Goal: Information Seeking & Learning: Learn about a topic

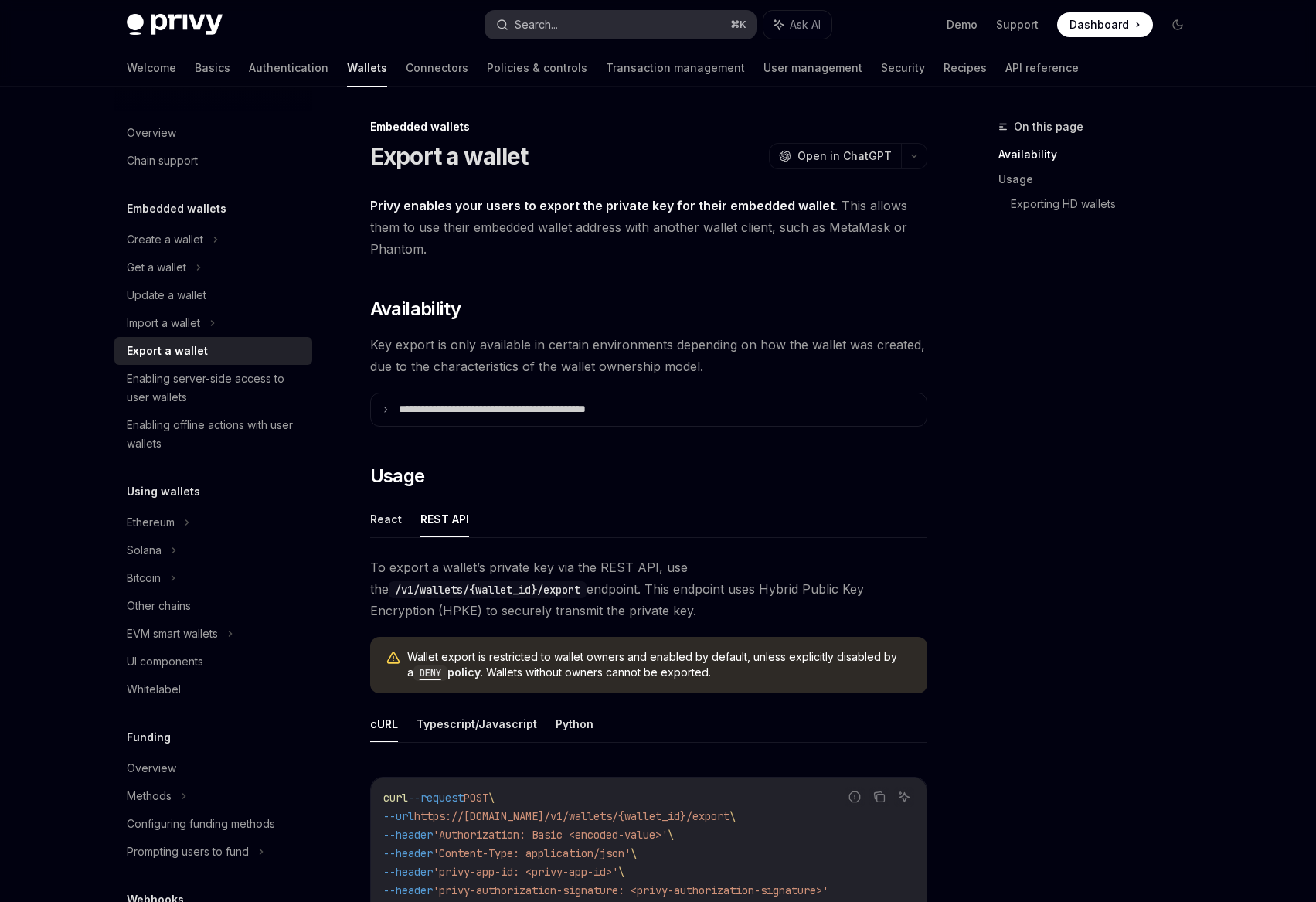
click at [585, 16] on button "Search... ⌘ K" at bounding box center [620, 24] width 271 height 28
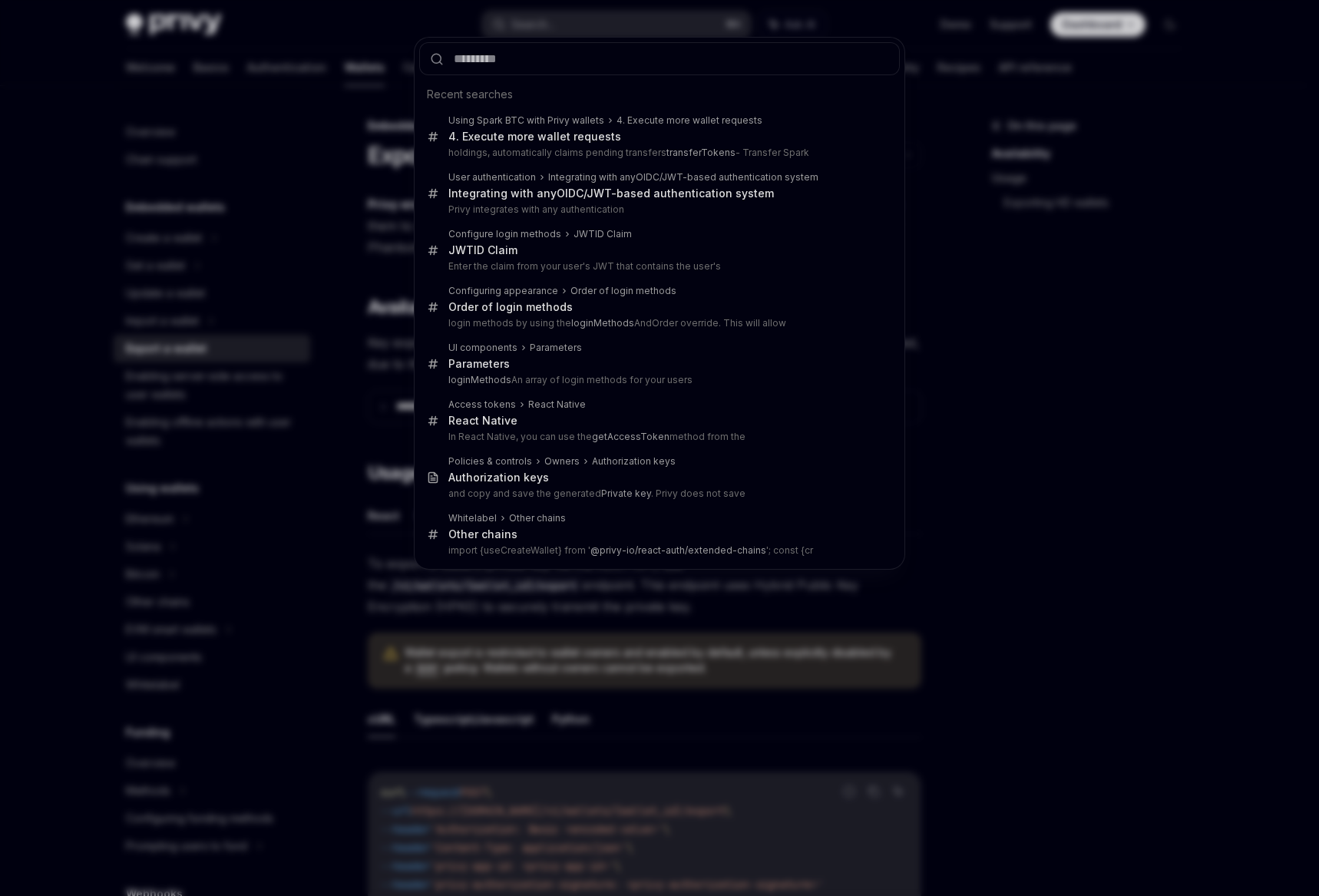
click at [230, 75] on div "Recent searches Using Spark BTC with Privy wallets 4. Execute more wallet reque…" at bounding box center [659, 448] width 1319 height 896
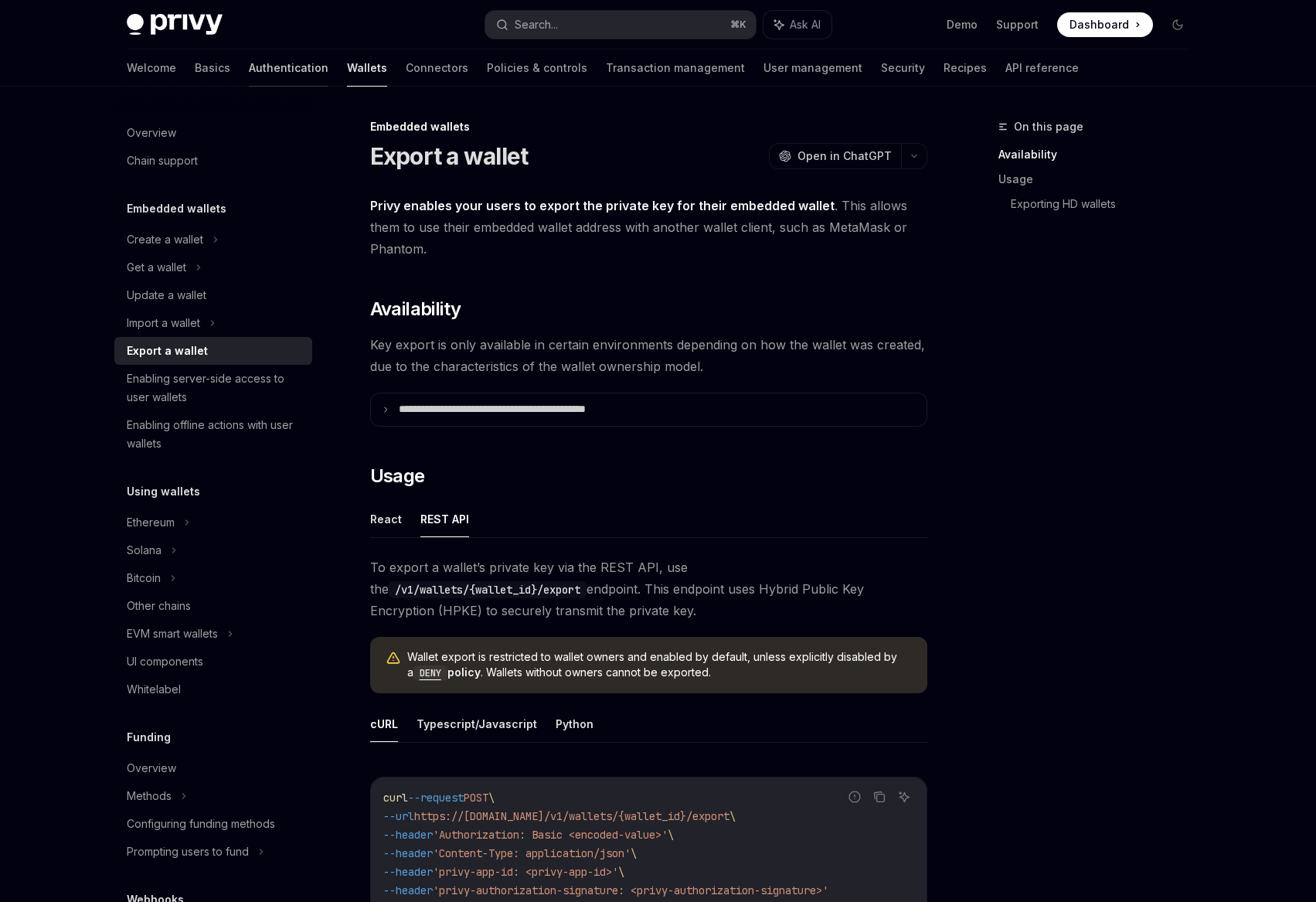
click at [249, 77] on link "Authentication" at bounding box center [288, 68] width 79 height 37
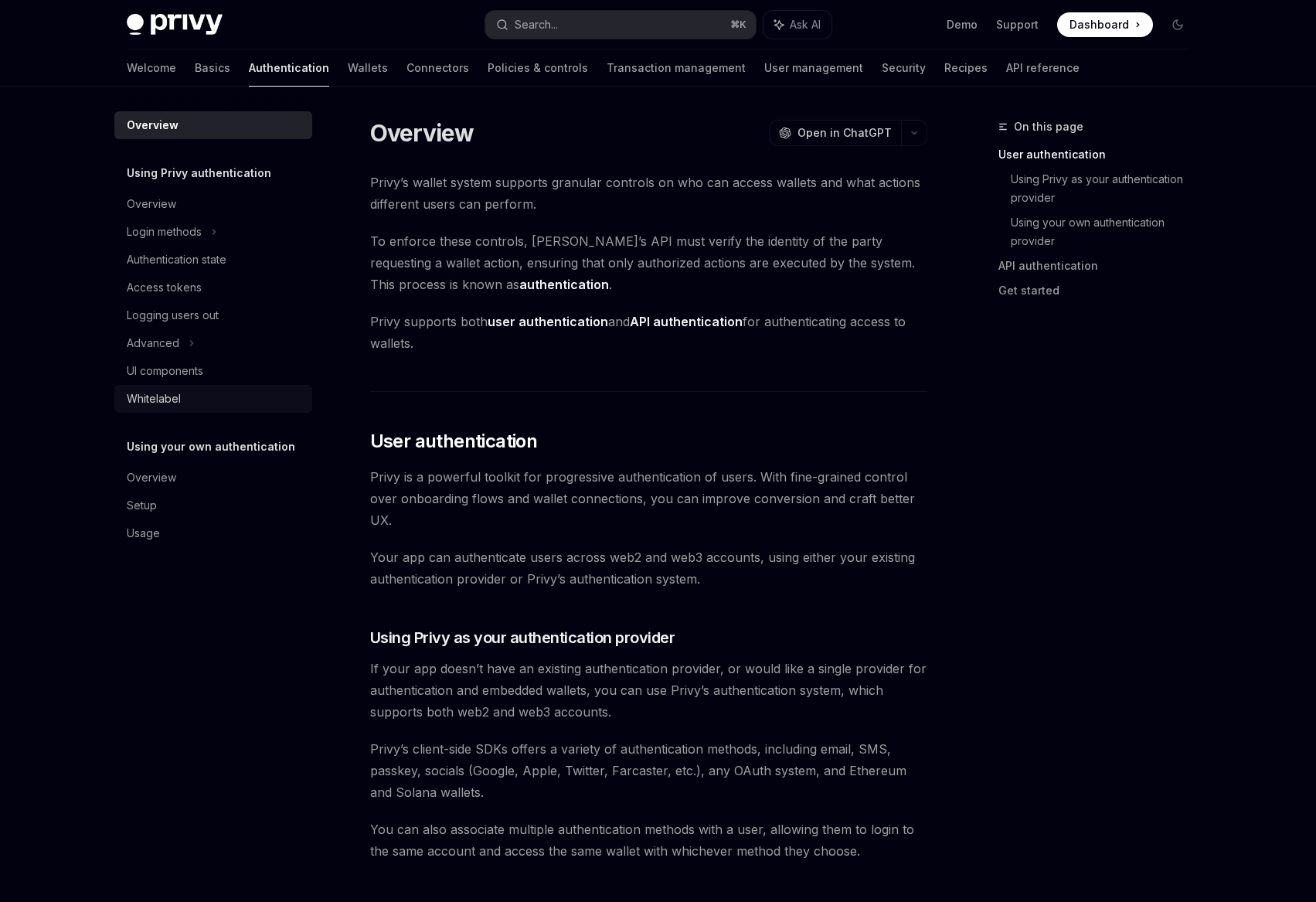
click at [181, 404] on div "Whitelabel" at bounding box center [214, 399] width 176 height 19
type textarea "*"
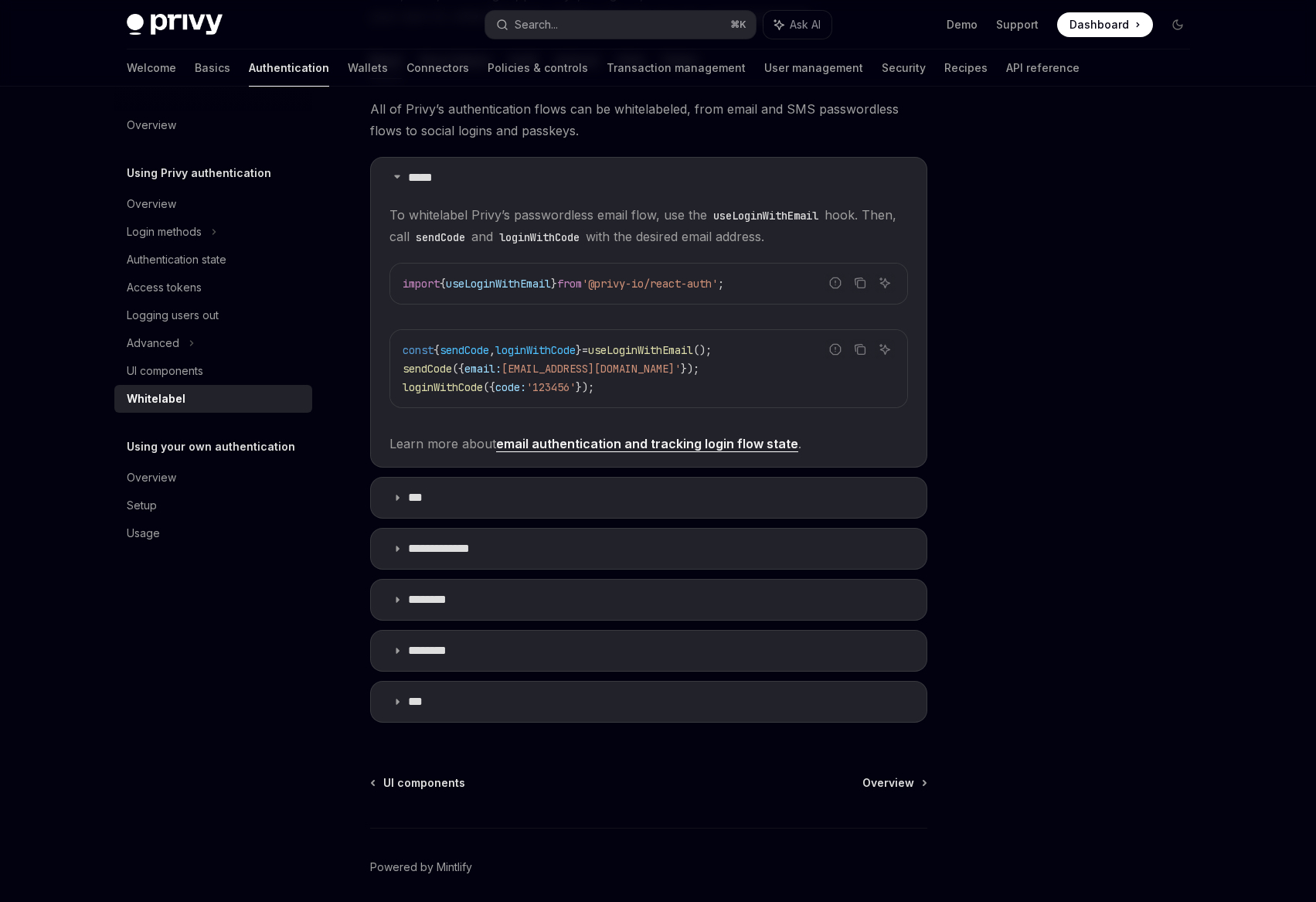
scroll to position [32, 0]
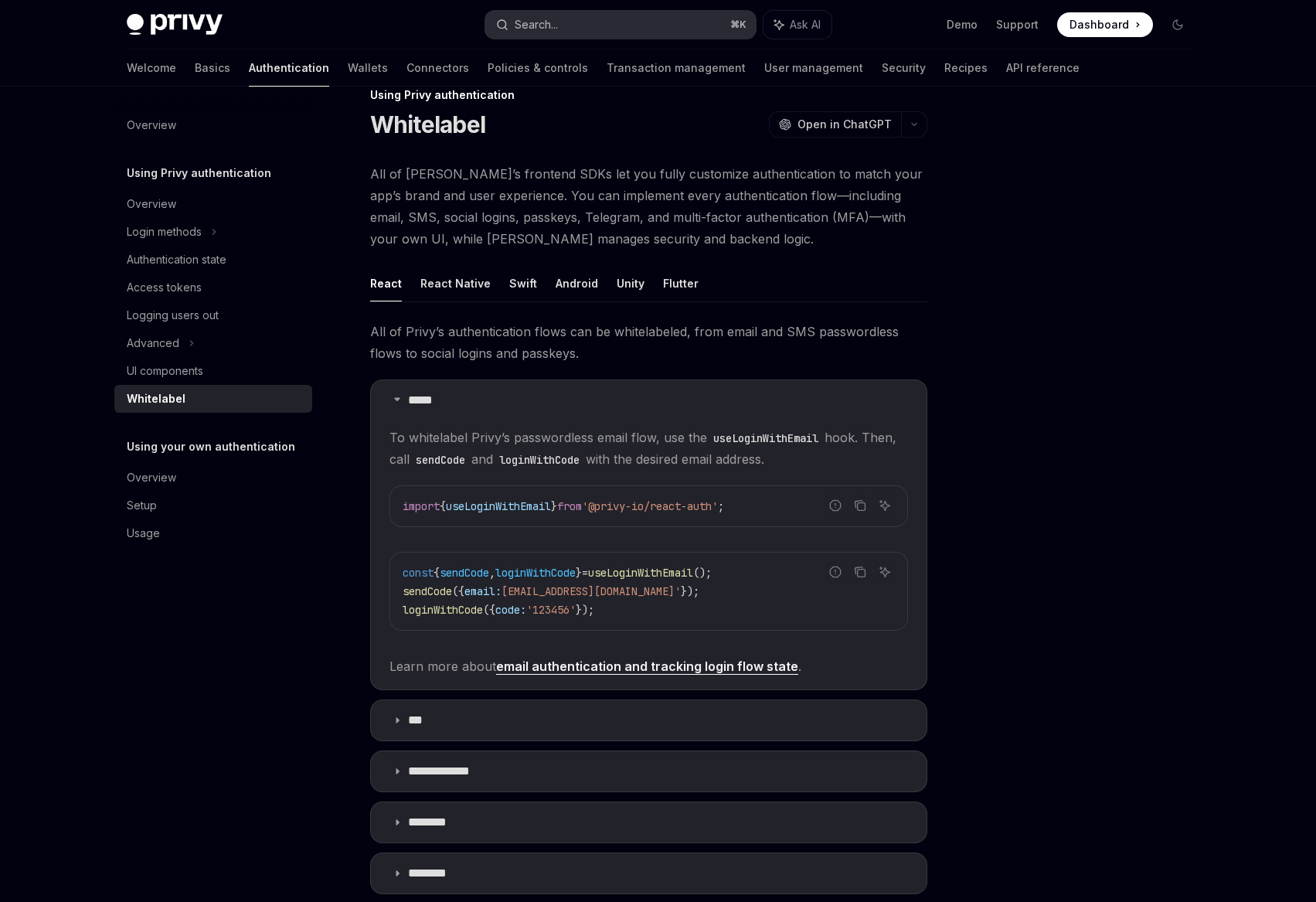
click at [586, 21] on button "Search... ⌘ K" at bounding box center [620, 24] width 271 height 28
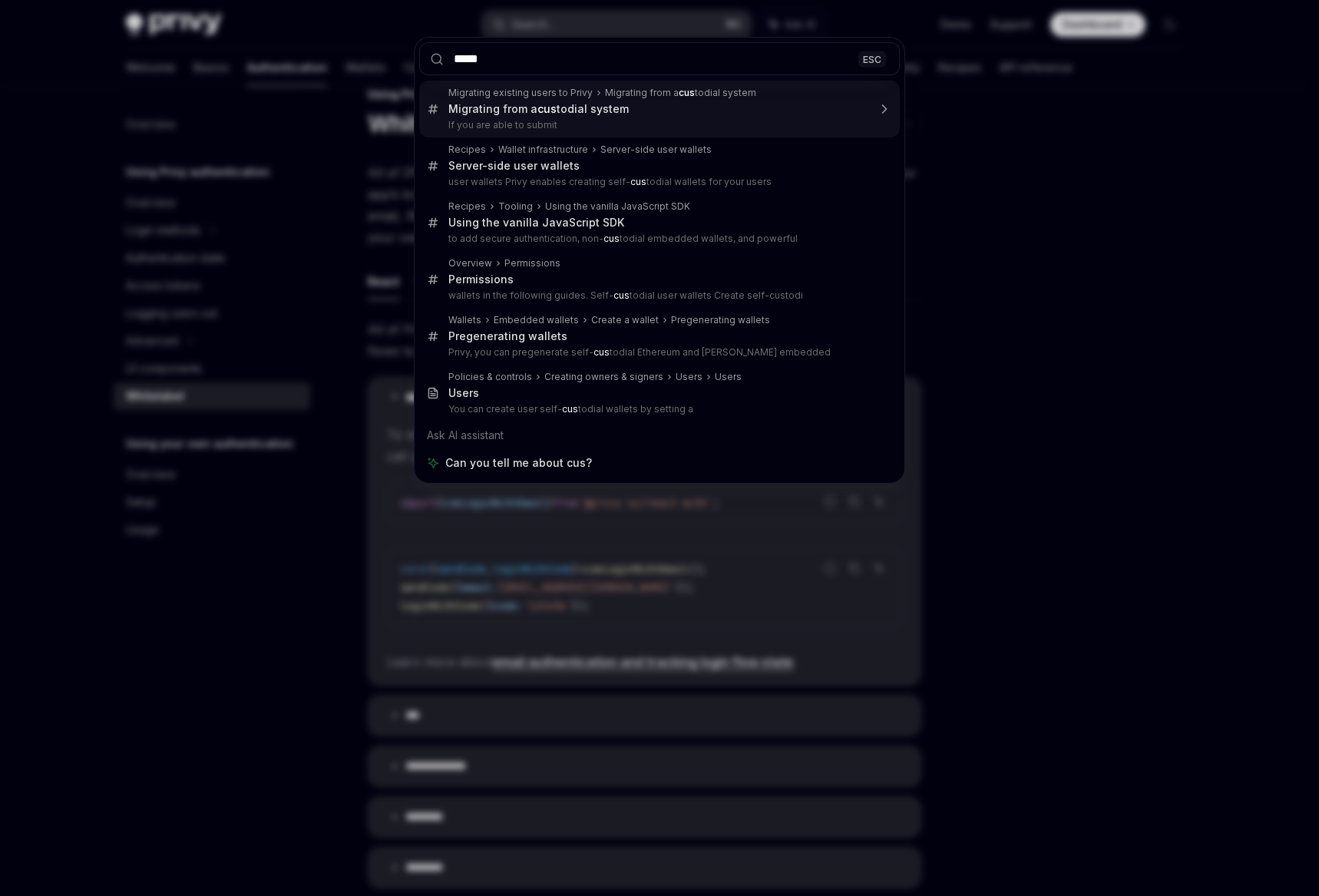
type input "******"
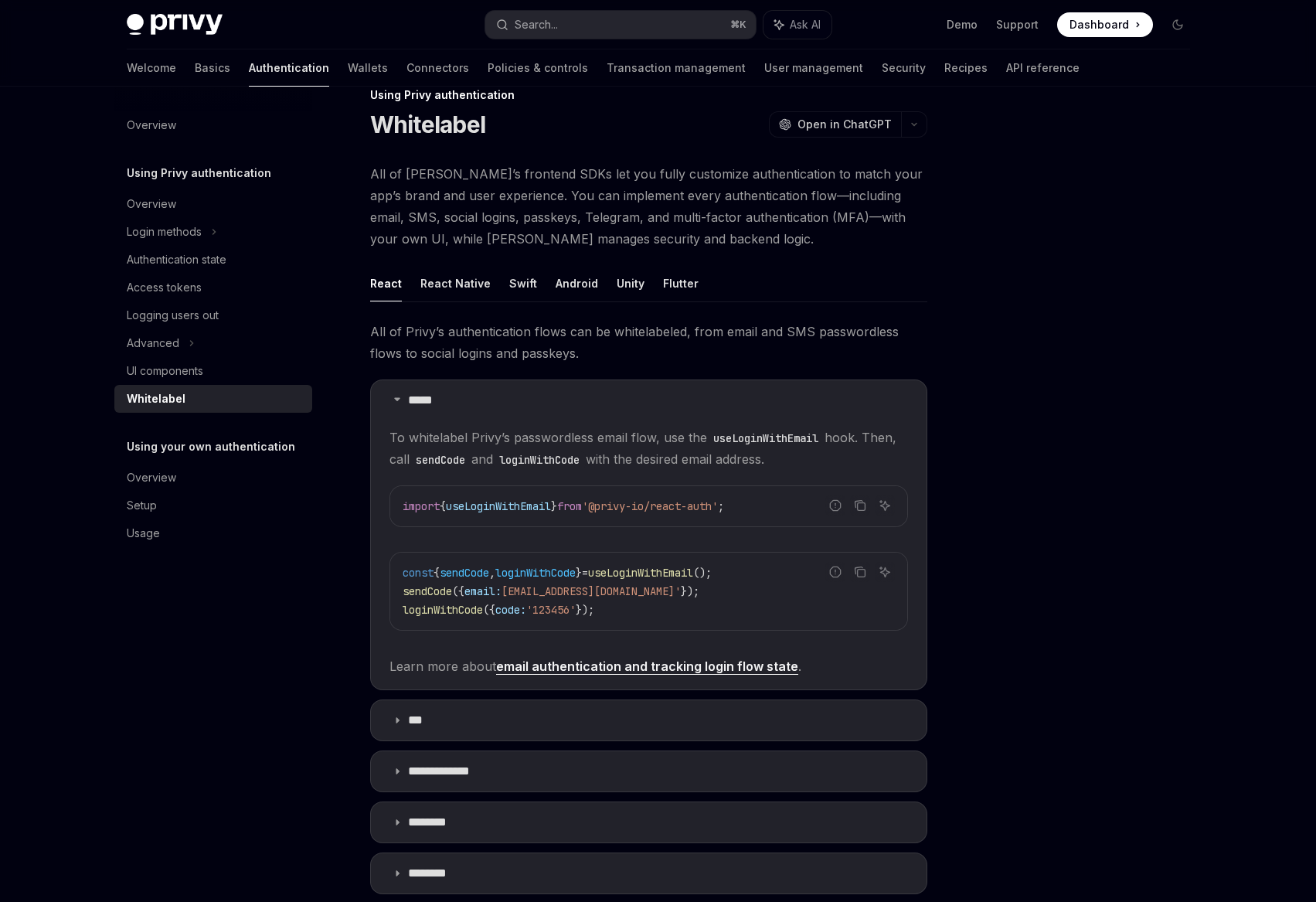
type textarea "*"
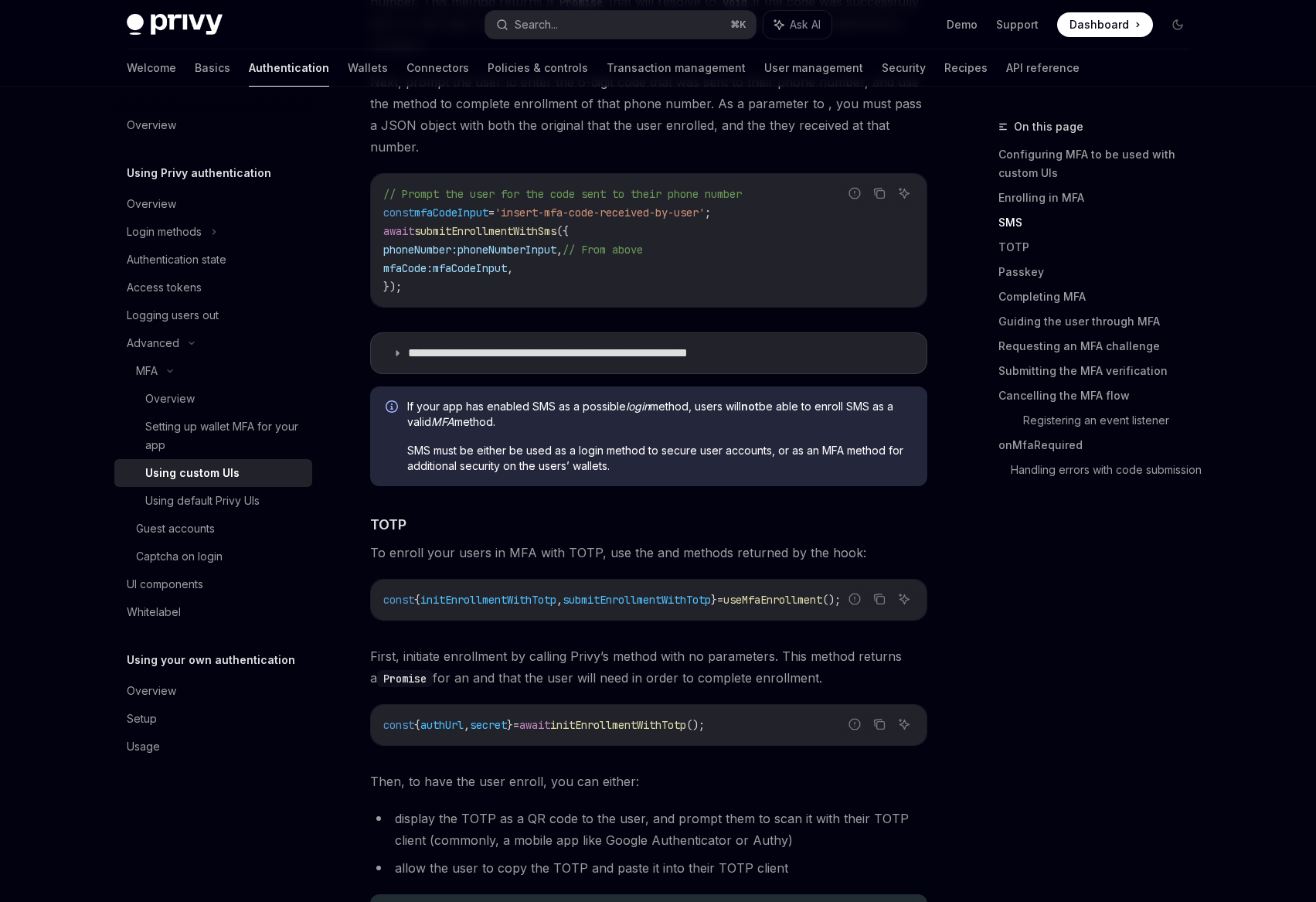
scroll to position [1616, 0]
